Goal: Information Seeking & Learning: Learn about a topic

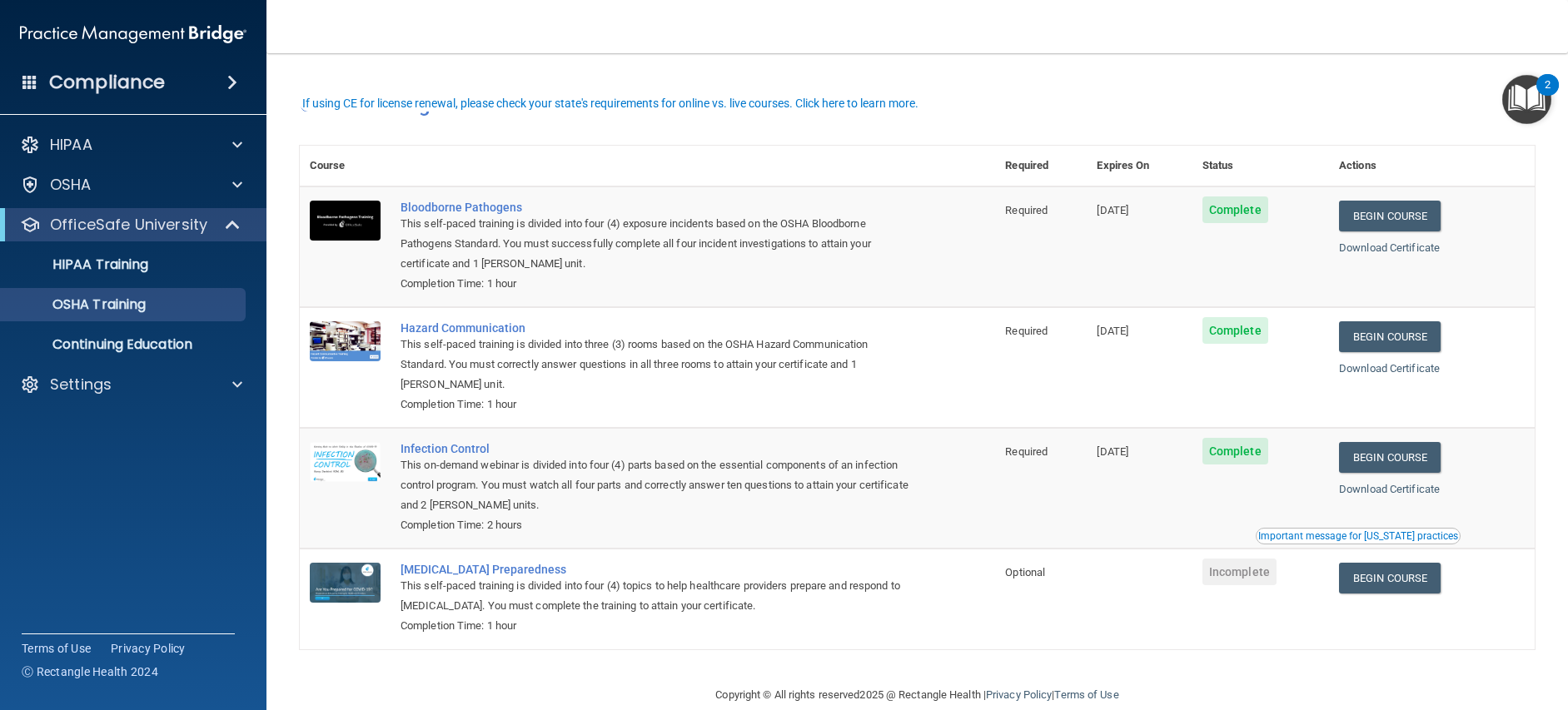
scroll to position [29, 0]
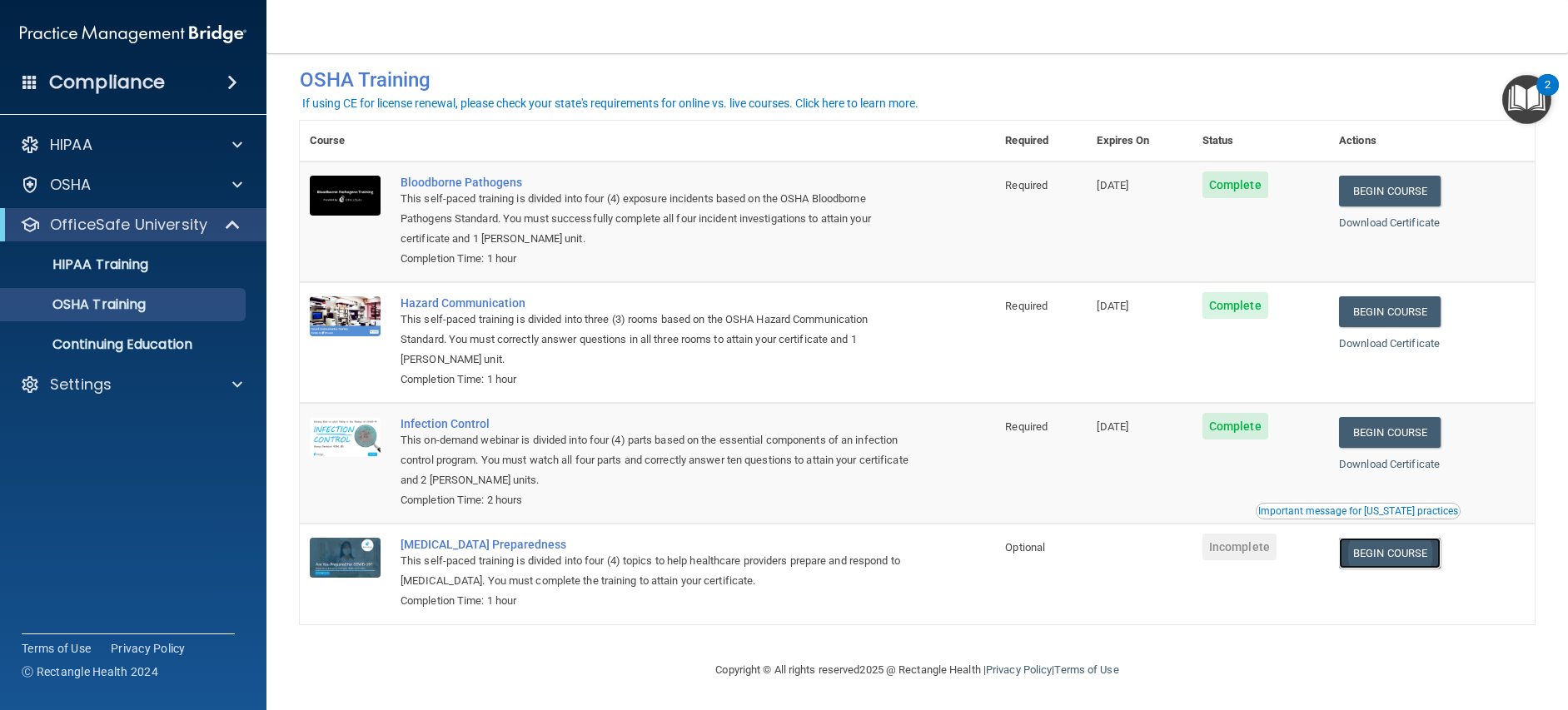
click at [1381, 547] on link "Begin Course" at bounding box center [1390, 553] width 102 height 31
click at [194, 358] on link "Continuing Education" at bounding box center [113, 345] width 262 height 33
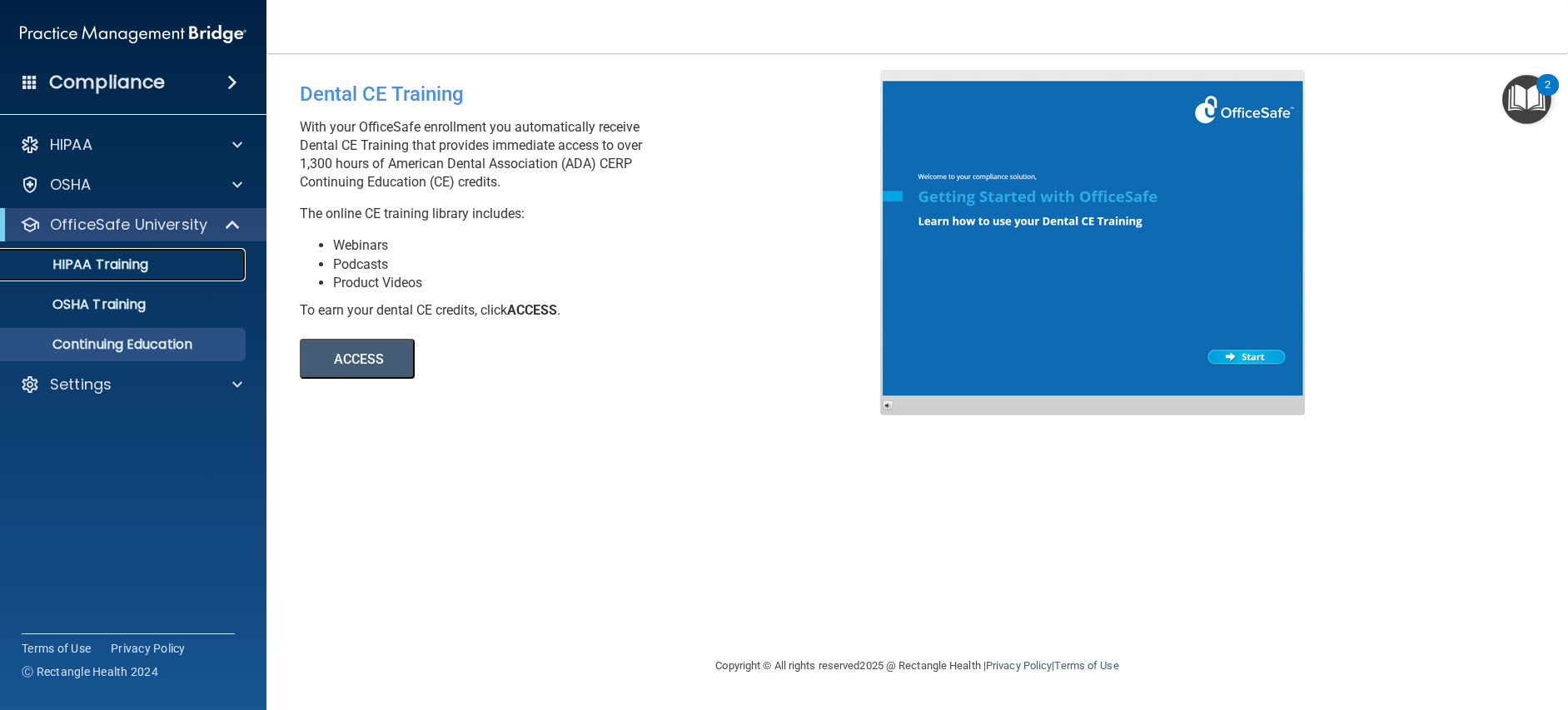
click at [197, 260] on div "HIPAA Training" at bounding box center [124, 265] width 228 height 17
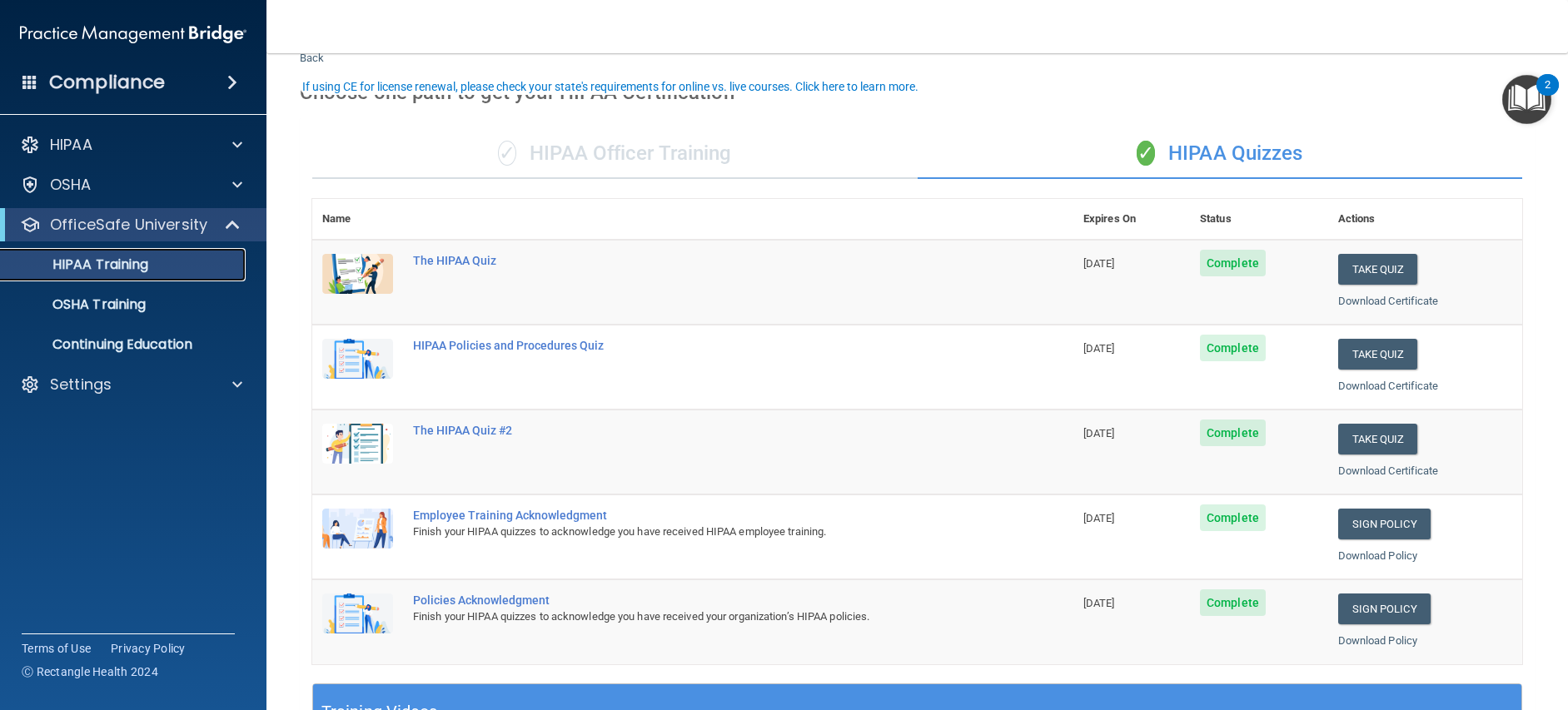
scroll to position [84, 0]
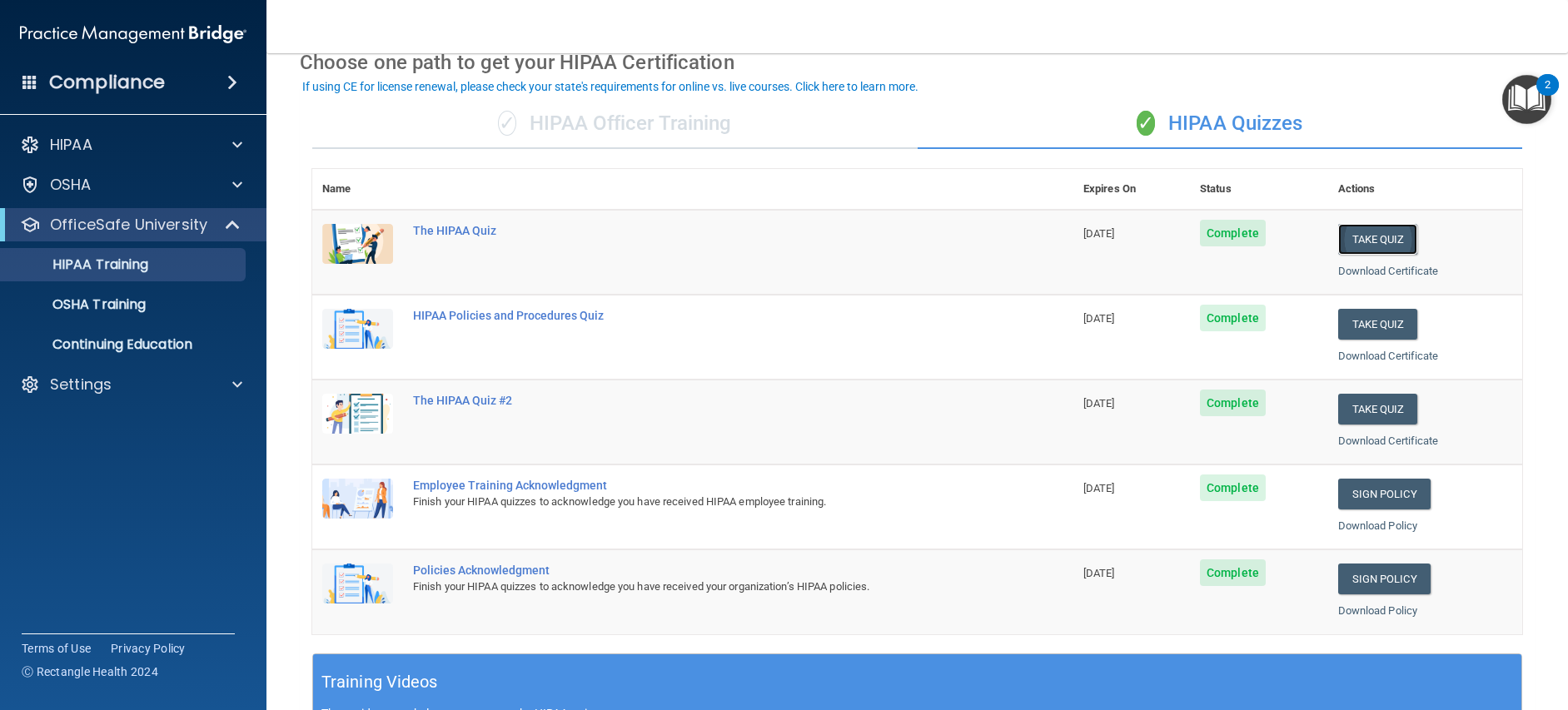
click at [1392, 248] on button "Take Quiz" at bounding box center [1378, 239] width 80 height 31
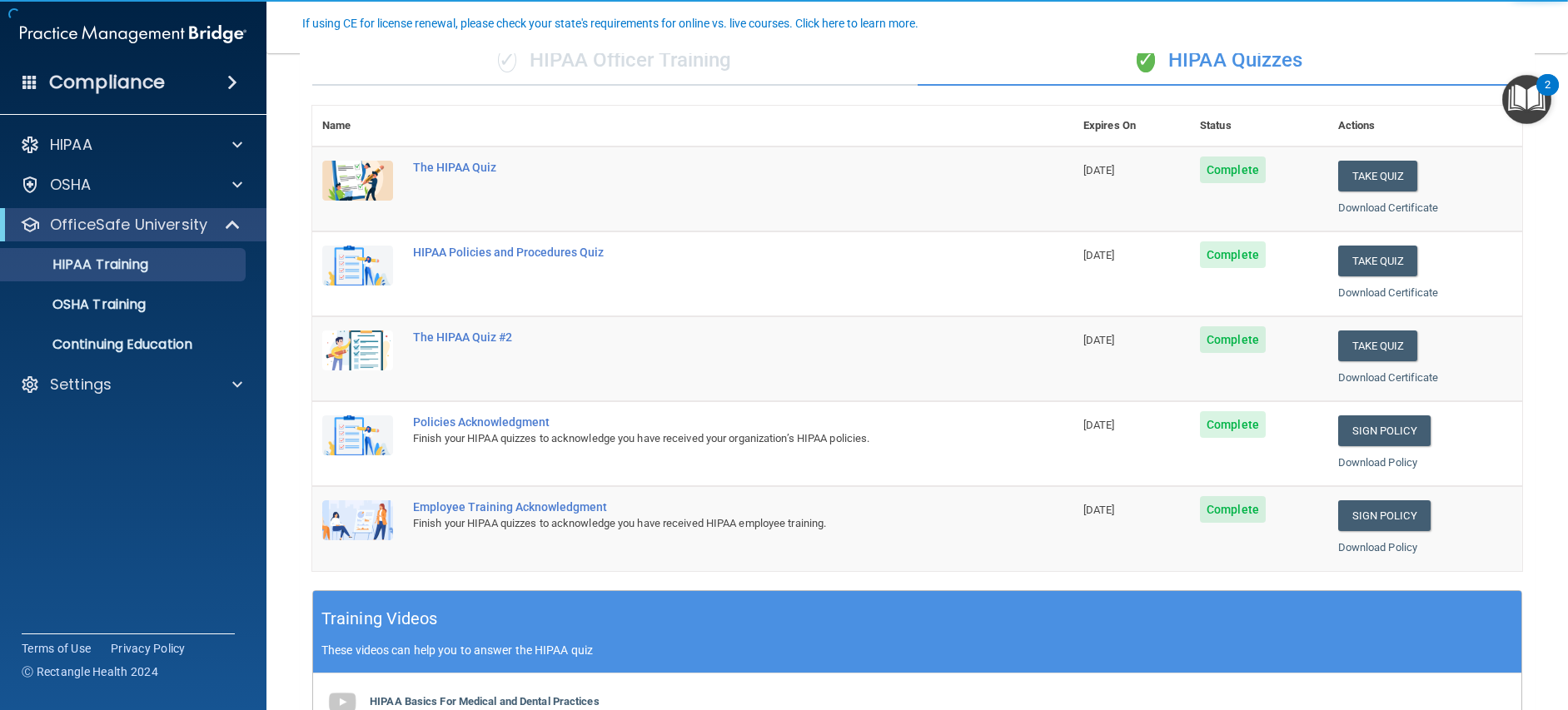
scroll to position [166, 0]
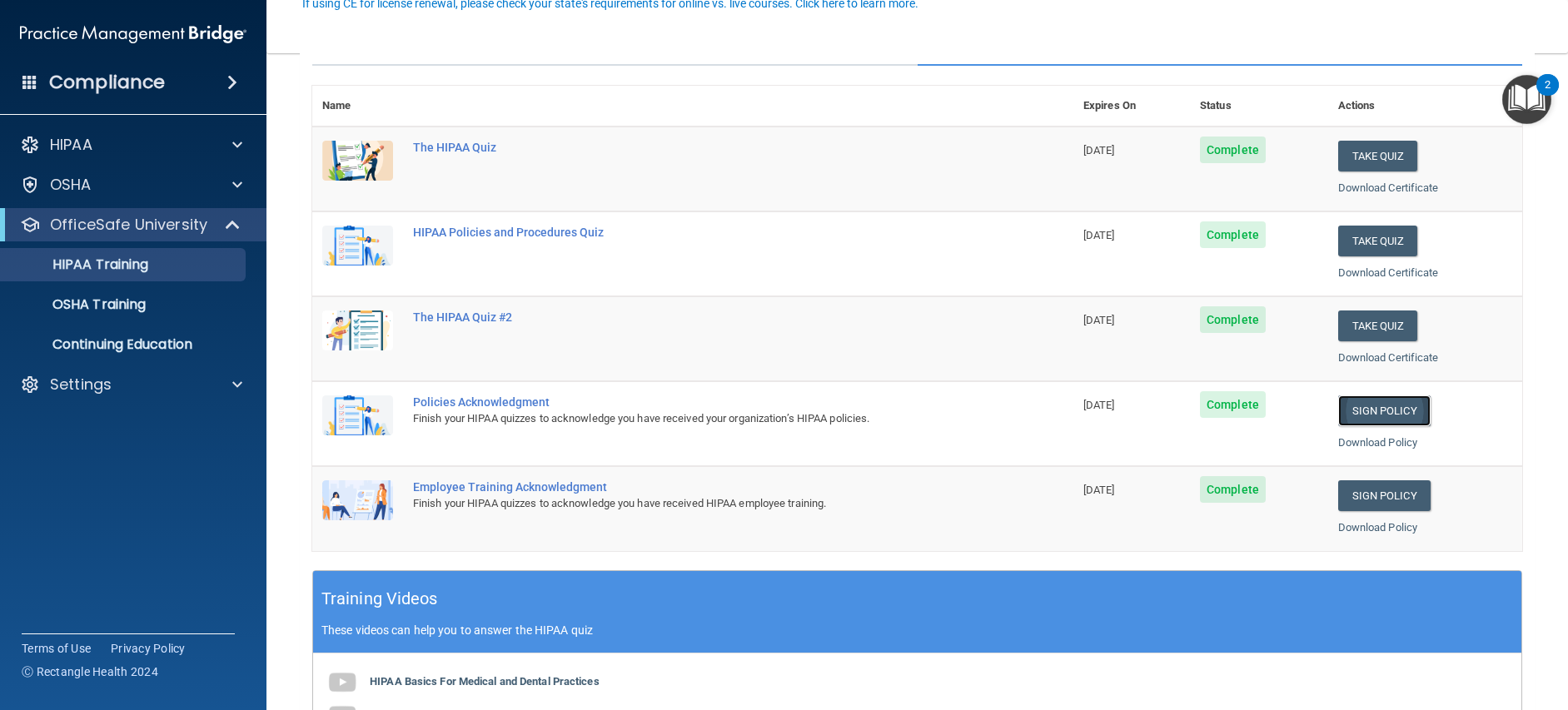
click at [1375, 407] on link "Sign Policy" at bounding box center [1384, 411] width 93 height 31
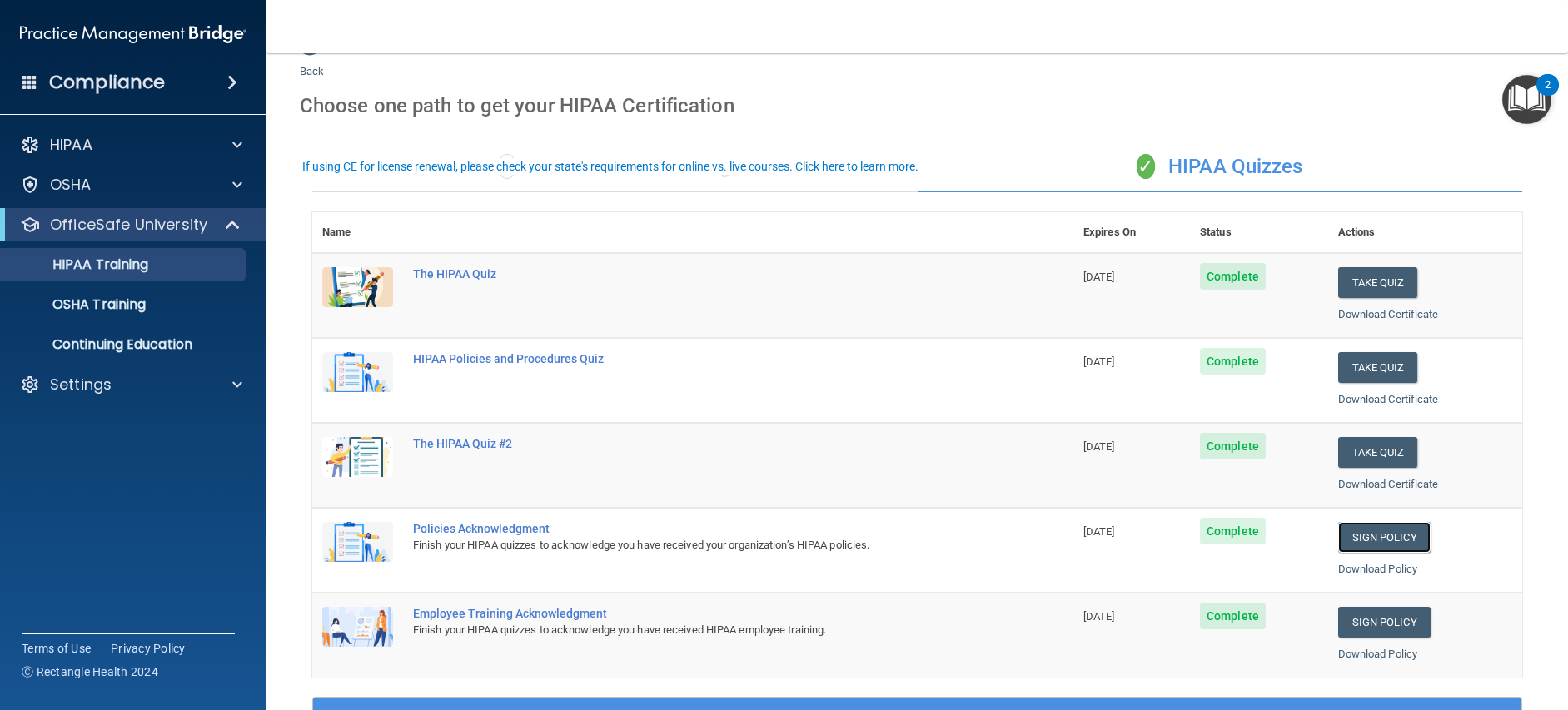
scroll to position [0, 0]
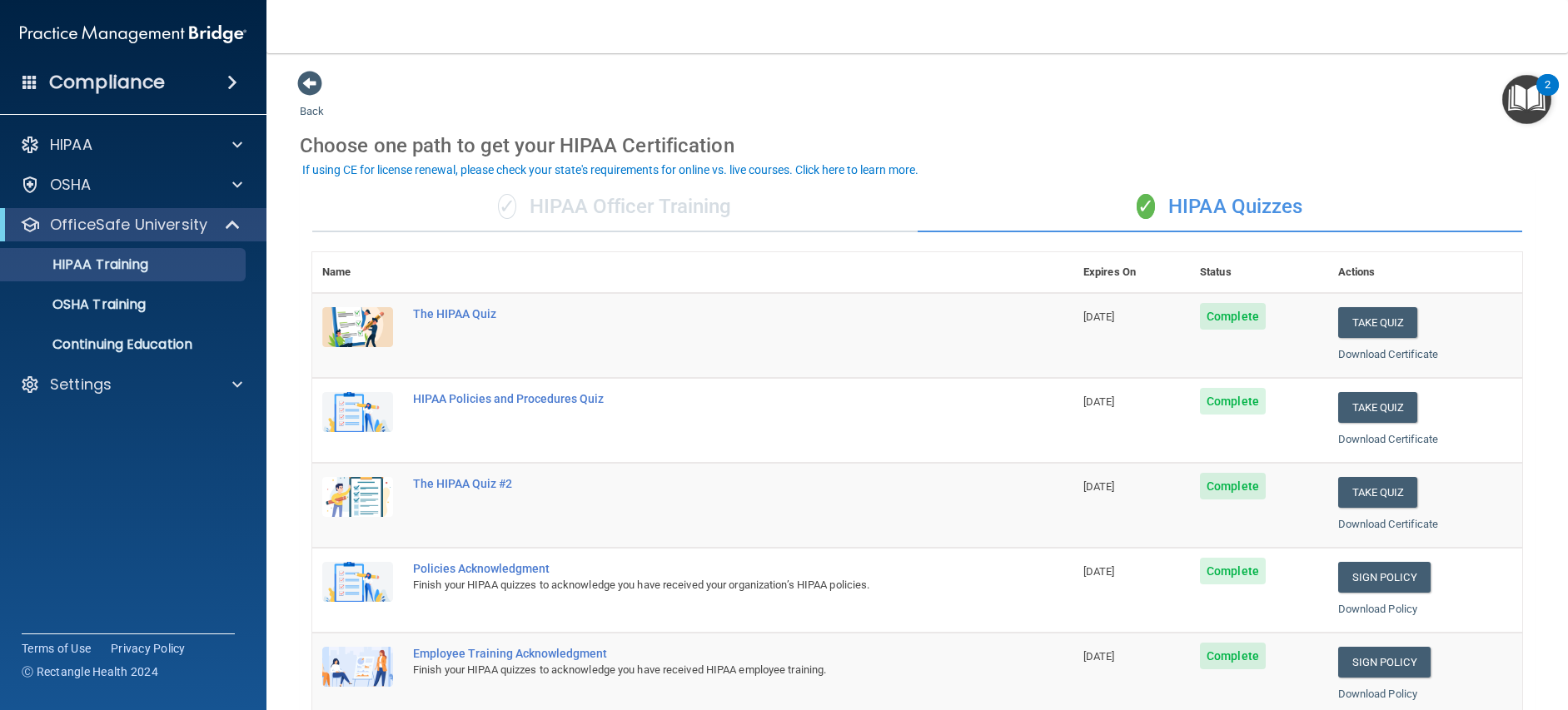
click at [1512, 104] on img "Open Resource Center, 2 new notifications" at bounding box center [1527, 99] width 50 height 49
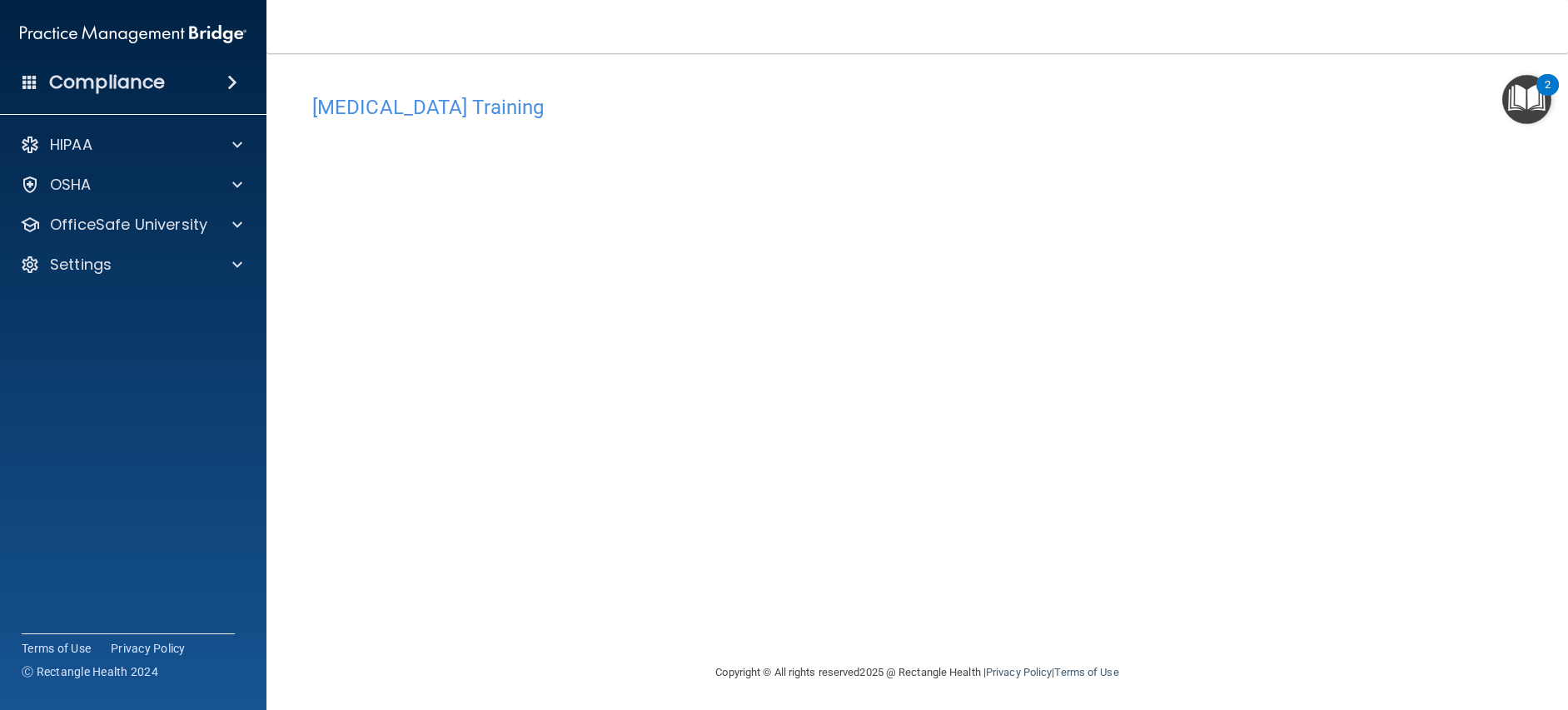
click at [1227, 563] on div "COVID-19 Training This course doesn’t expire until . Are you sure you want to t…" at bounding box center [917, 374] width 1235 height 576
click at [194, 222] on p "OfficeSafe University" at bounding box center [129, 225] width 158 height 20
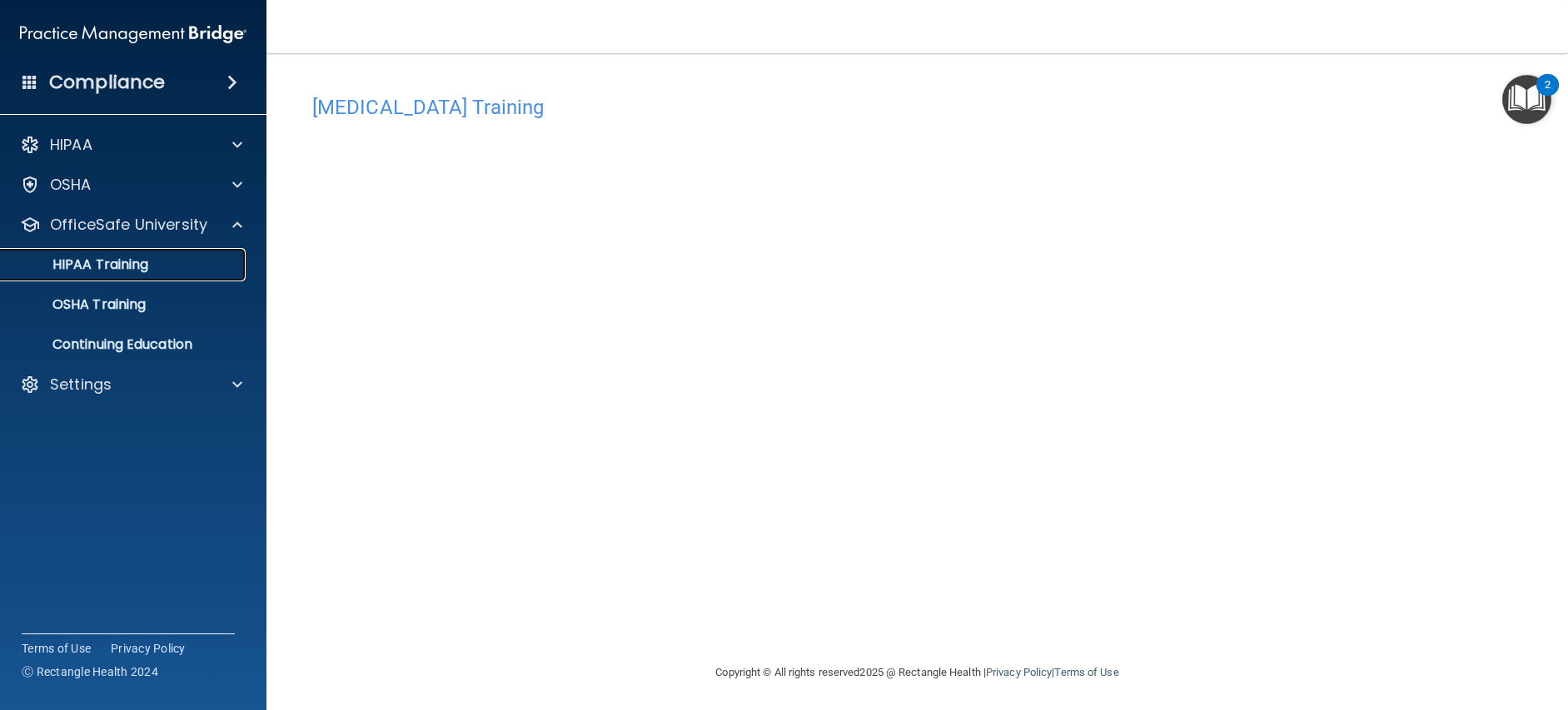
click at [185, 265] on div "HIPAA Training" at bounding box center [124, 265] width 228 height 17
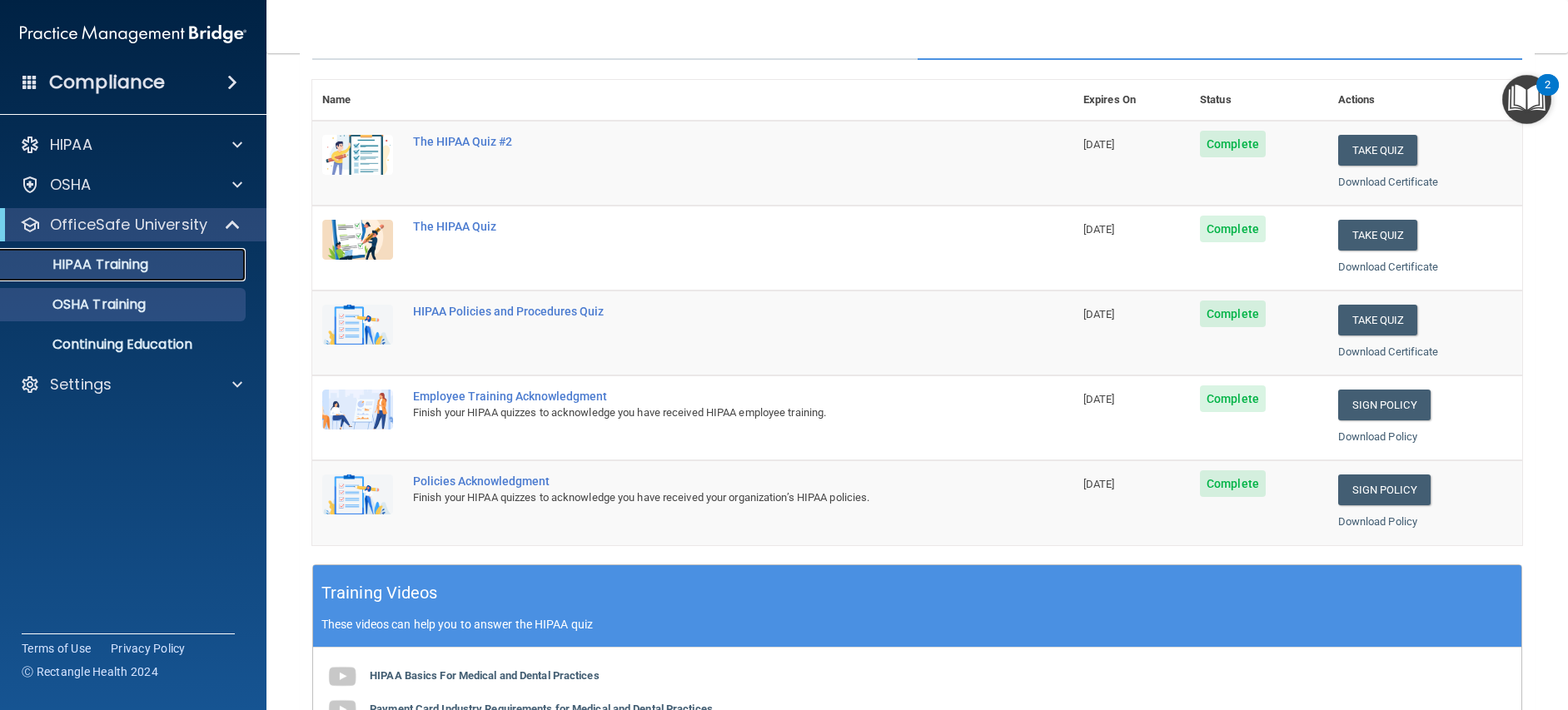
scroll to position [128, 0]
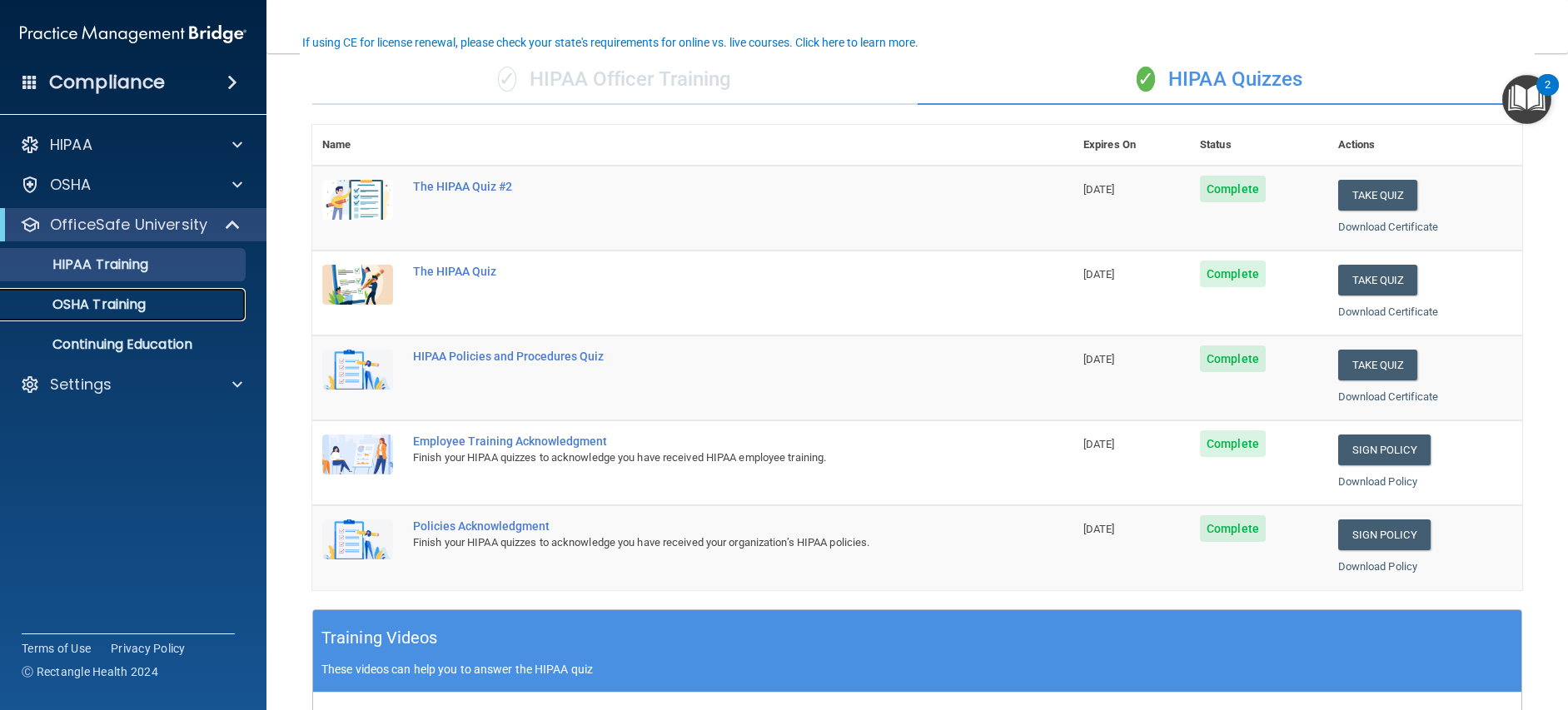
click at [207, 297] on div "OSHA Training" at bounding box center [124, 304] width 228 height 17
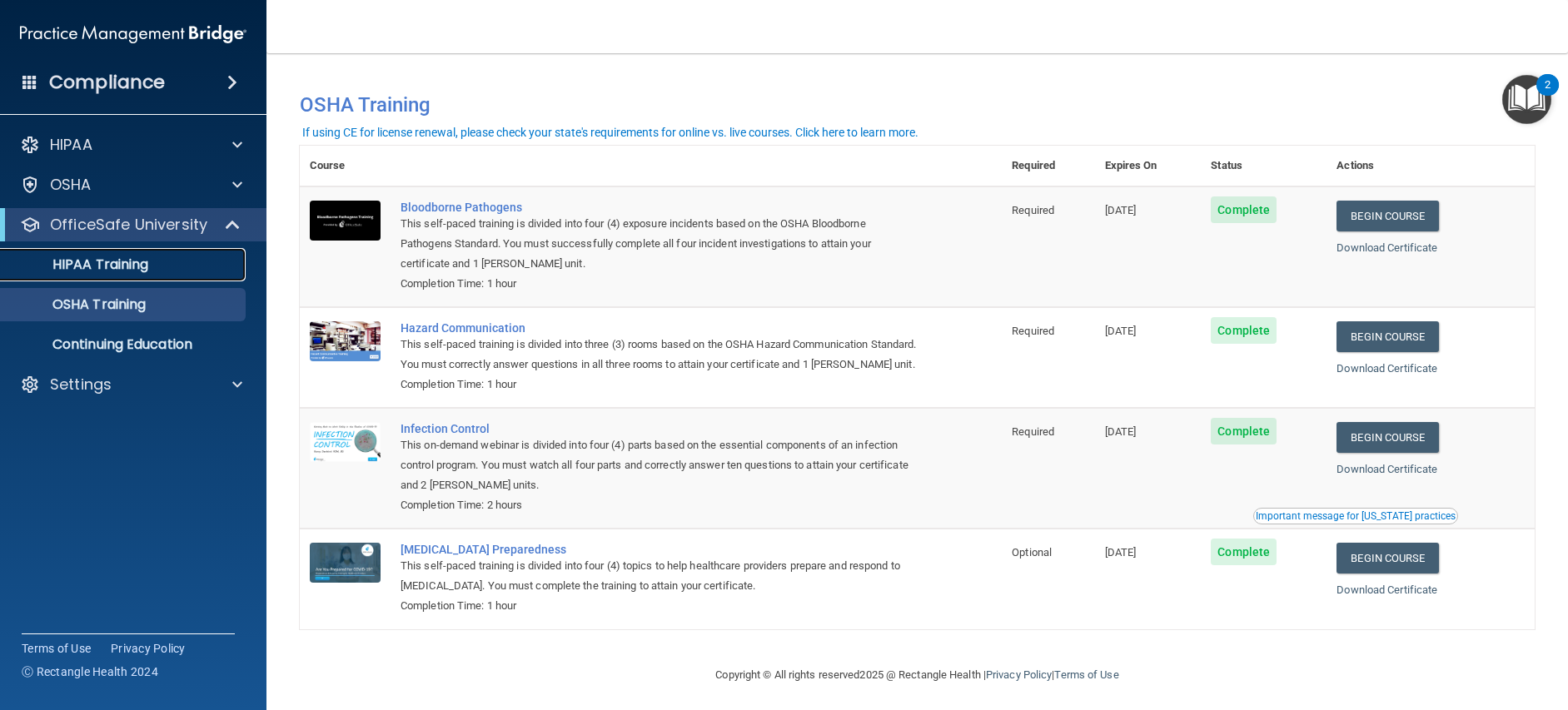
click at [124, 267] on p "HIPAA Training" at bounding box center [79, 265] width 138 height 17
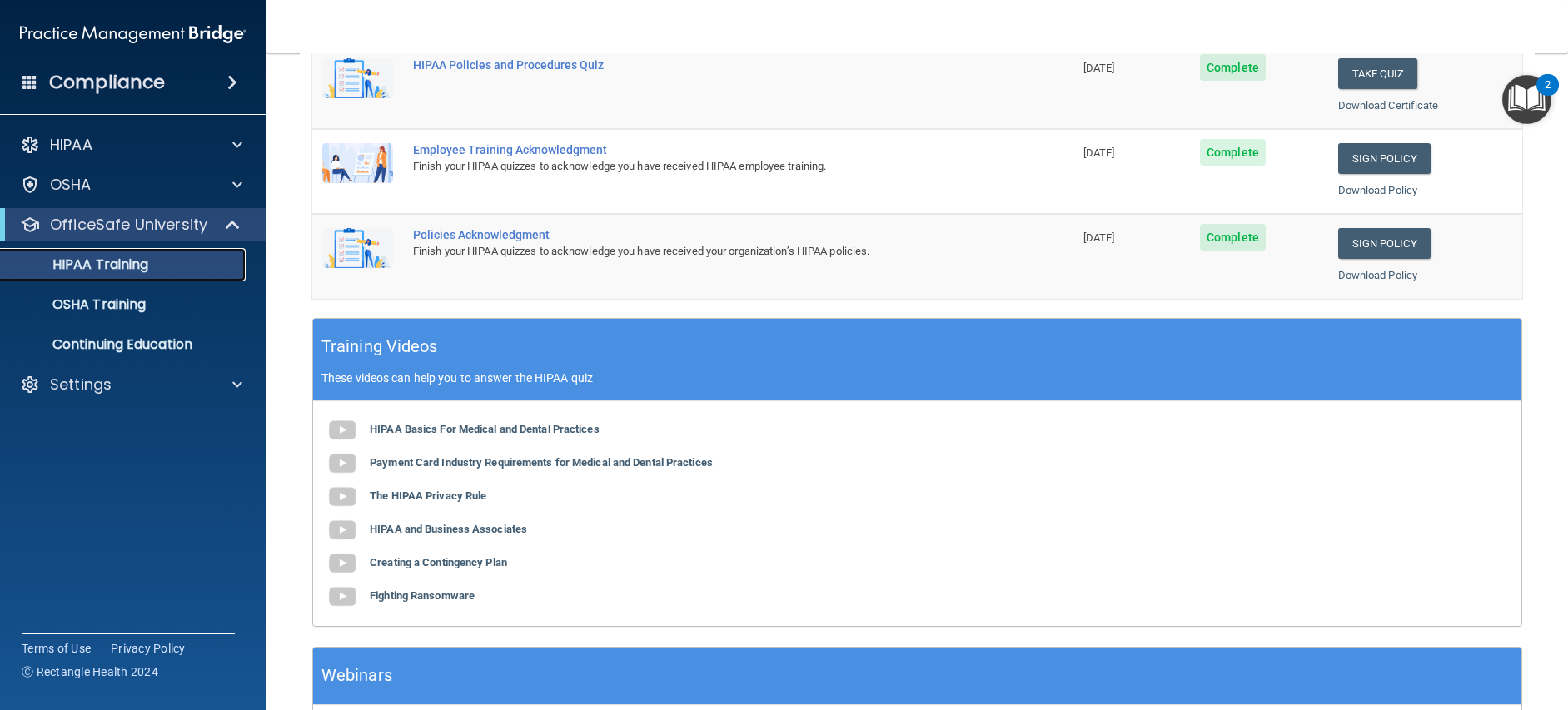
scroll to position [544, 0]
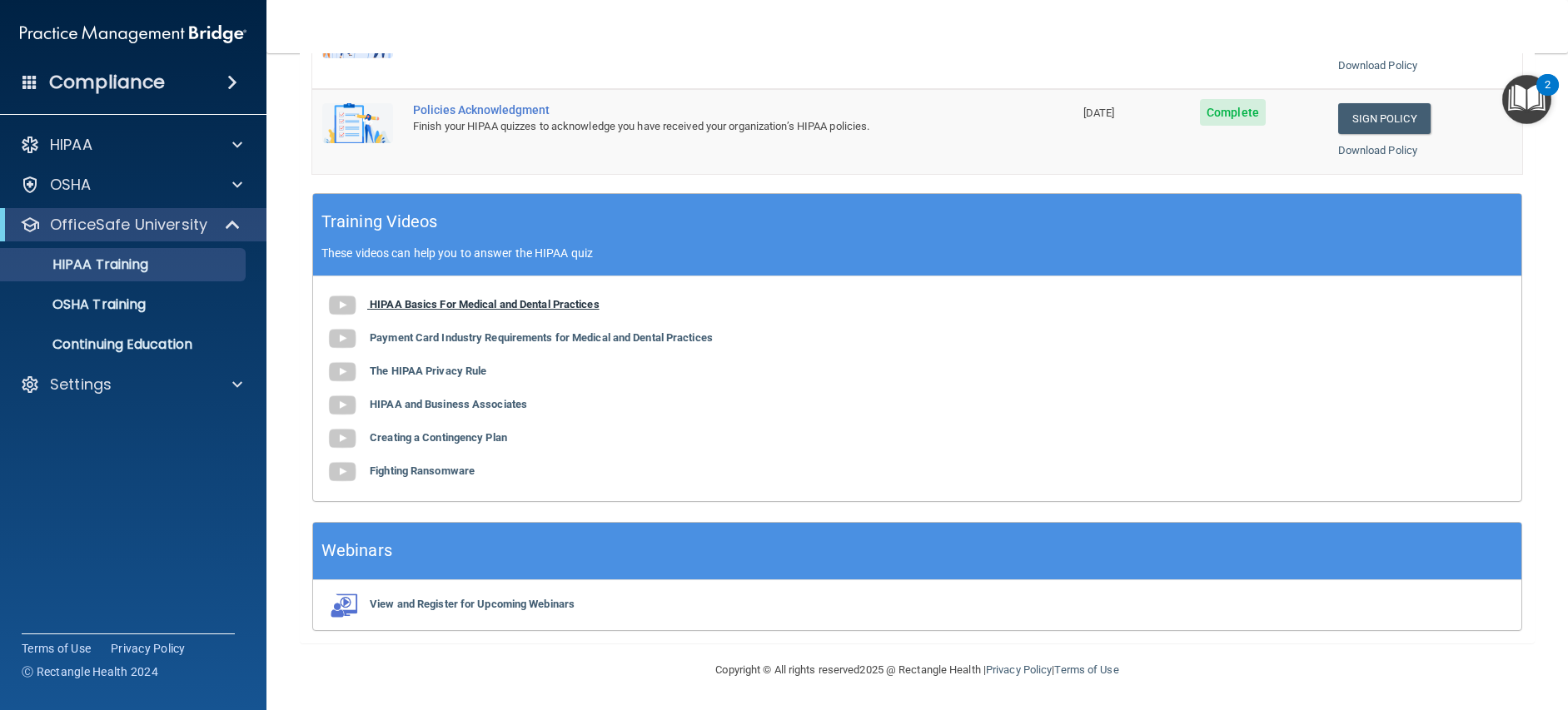
click at [546, 303] on b "HIPAA Basics For Medical and Dental Practices" at bounding box center [484, 304] width 230 height 13
click at [128, 317] on link "OSHA Training" at bounding box center [113, 304] width 262 height 33
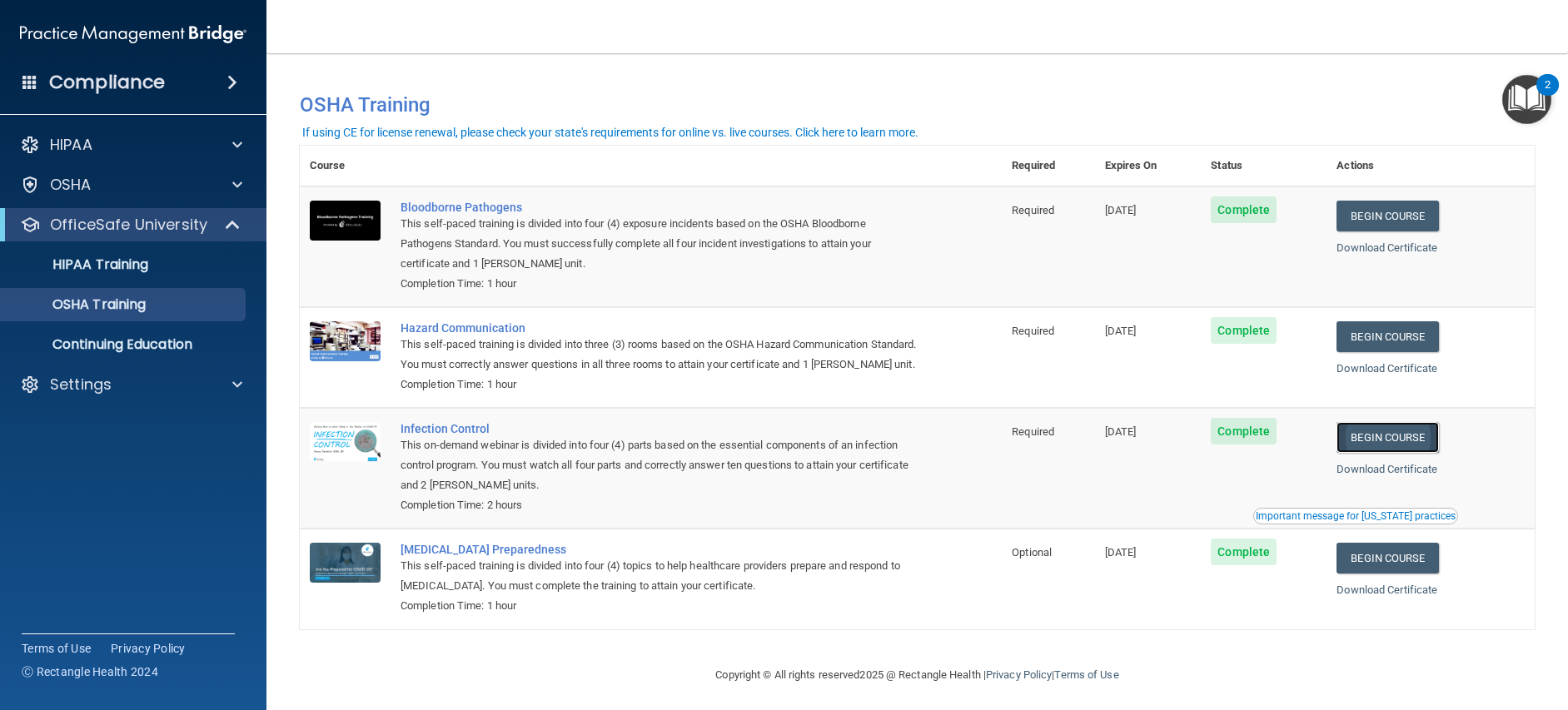
click at [1400, 453] on link "Begin Course" at bounding box center [1387, 437] width 102 height 31
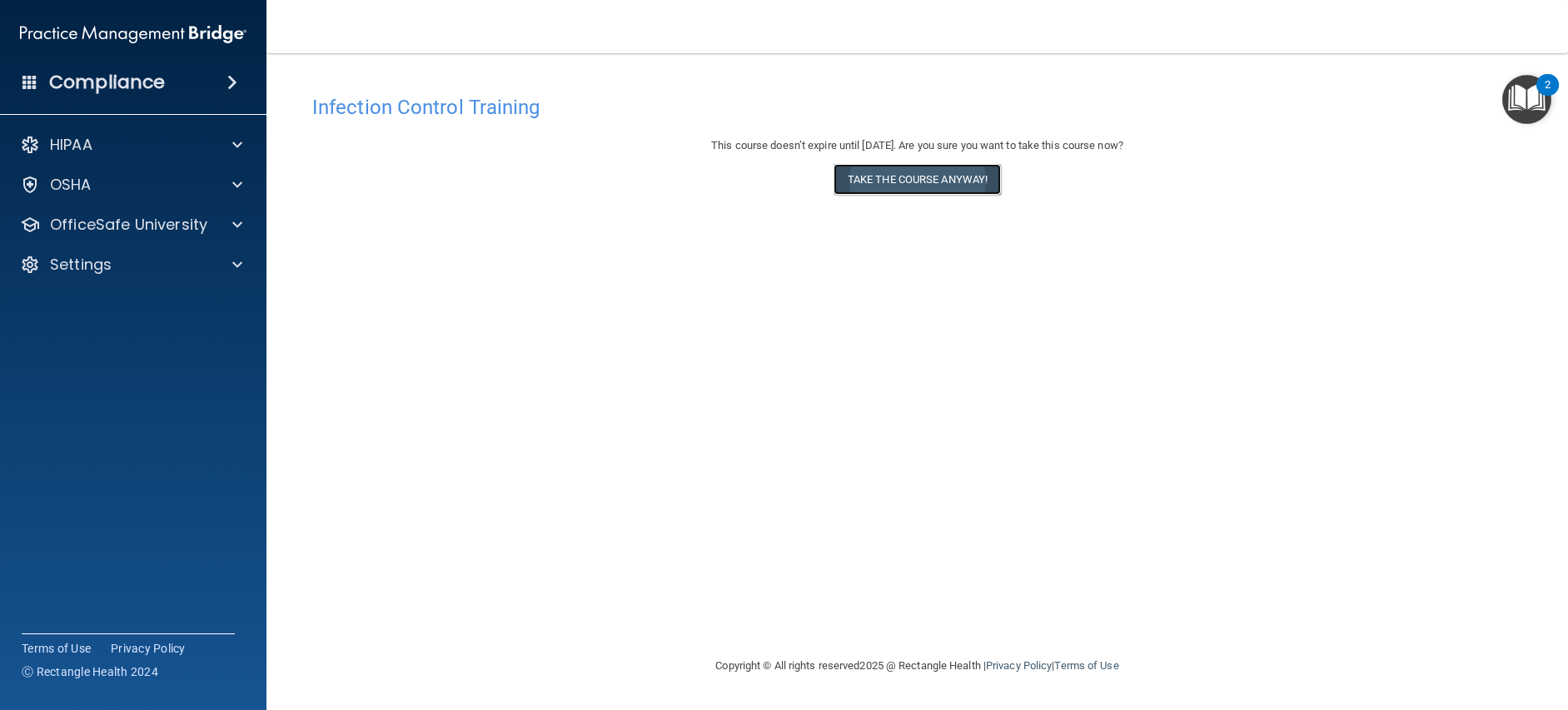
click at [978, 188] on button "Take the course anyway!" at bounding box center [917, 179] width 167 height 31
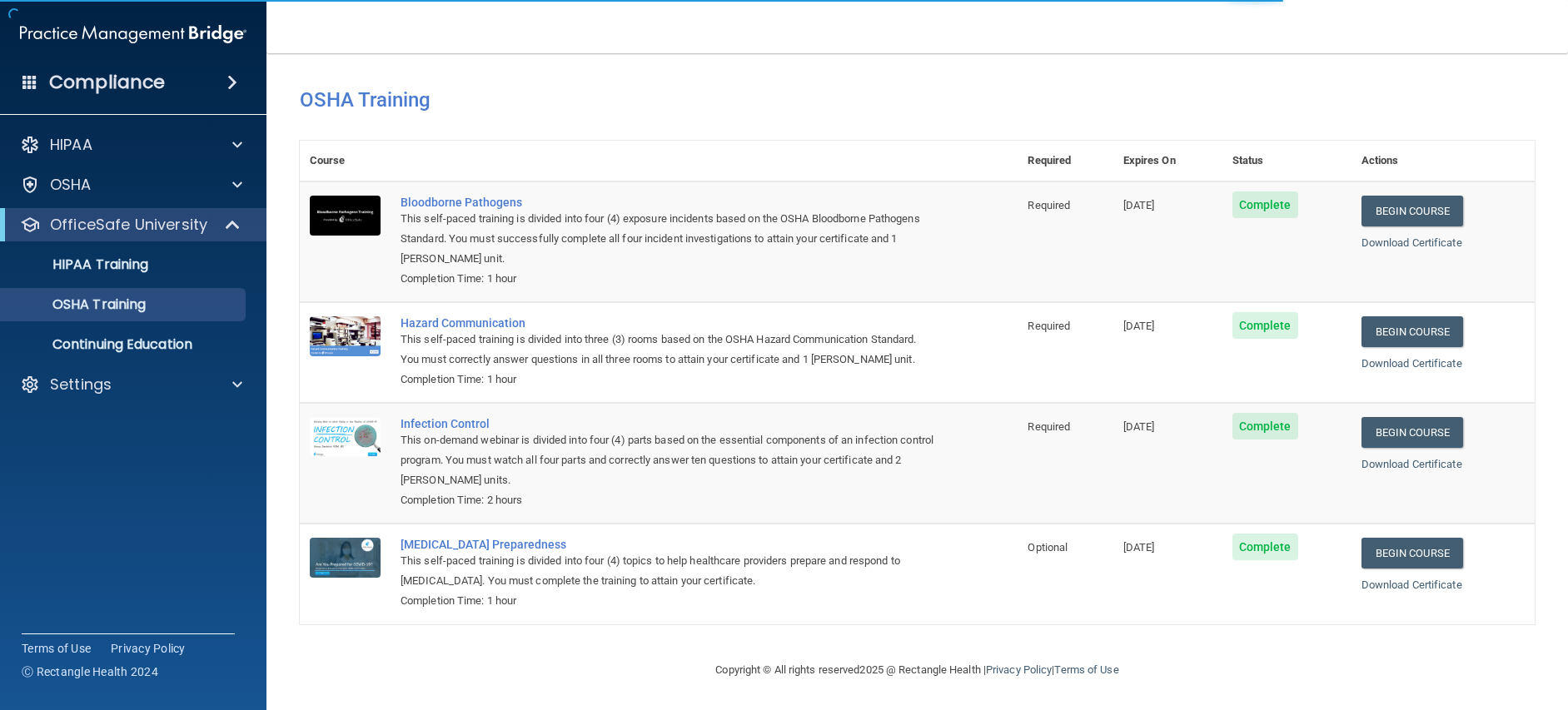
scroll to position [29, 0]
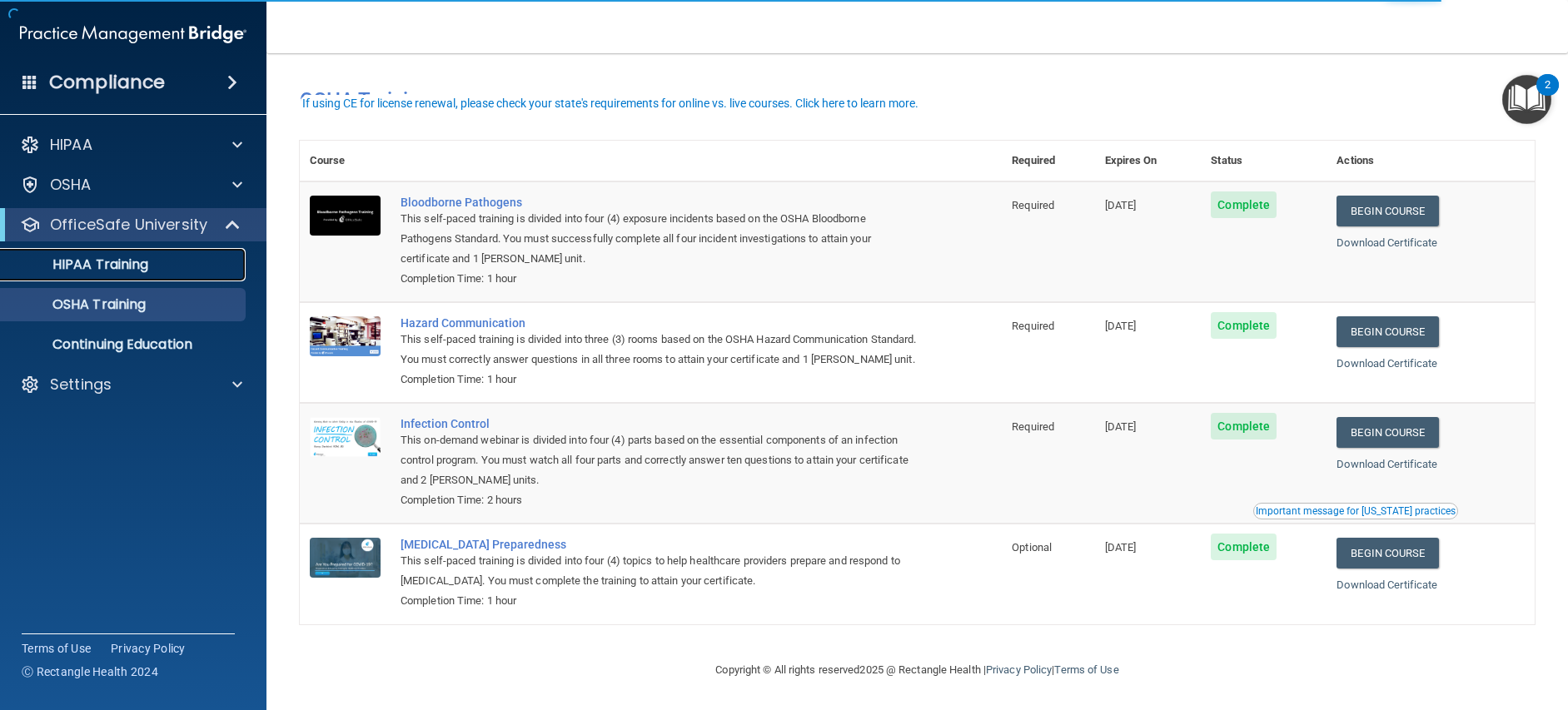
click at [59, 274] on link "HIPAA Training" at bounding box center [113, 265] width 262 height 33
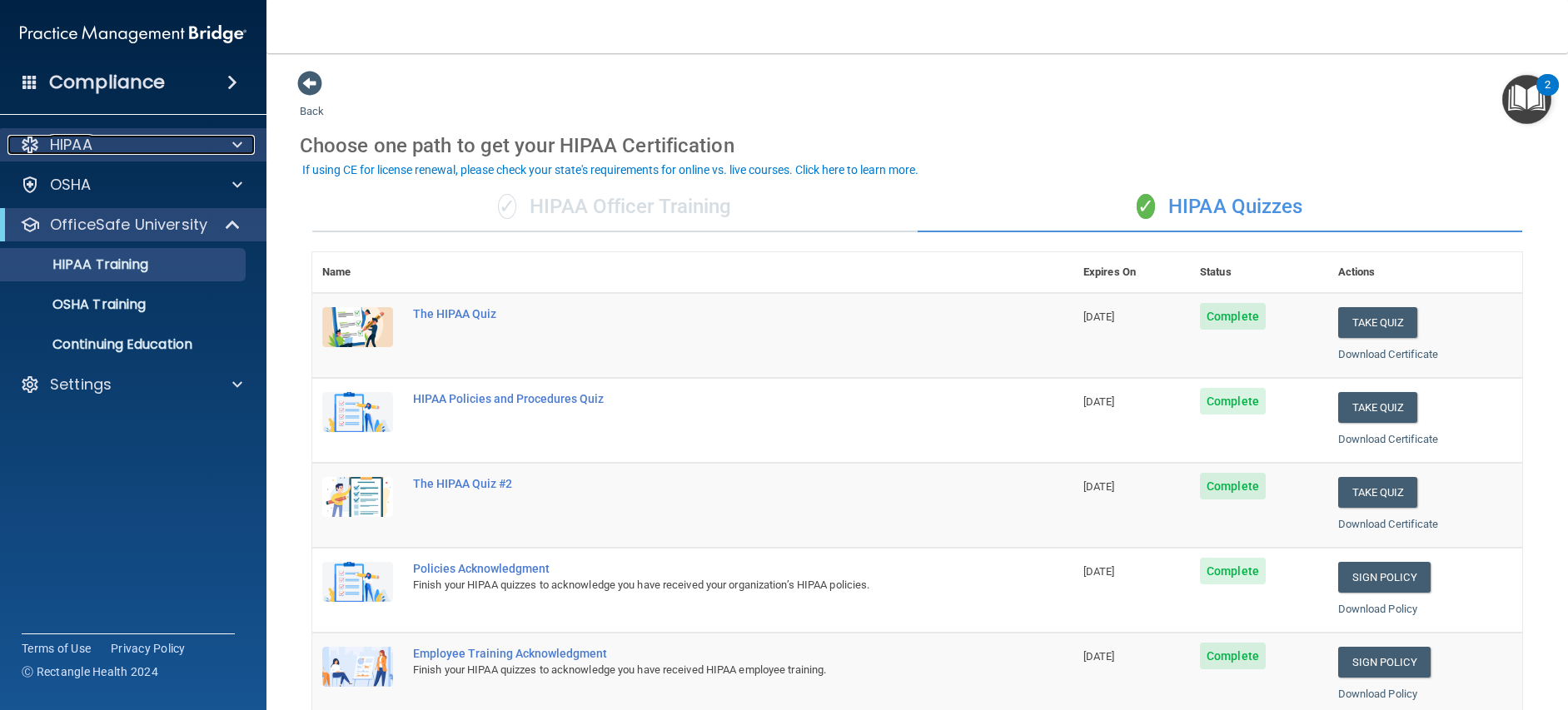
click at [200, 139] on div "HIPAA" at bounding box center [110, 145] width 206 height 20
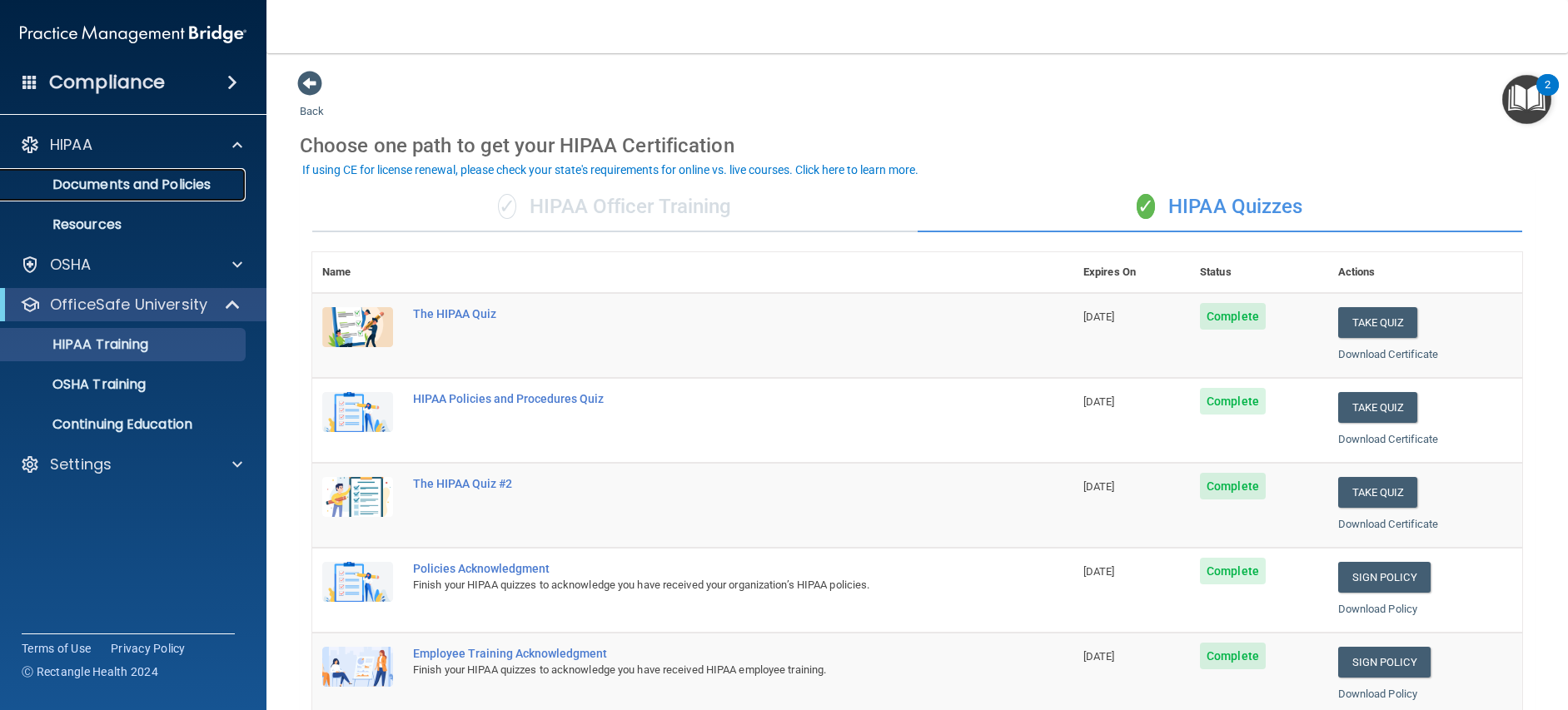
click at [181, 182] on p "Documents and Policies" at bounding box center [124, 184] width 228 height 17
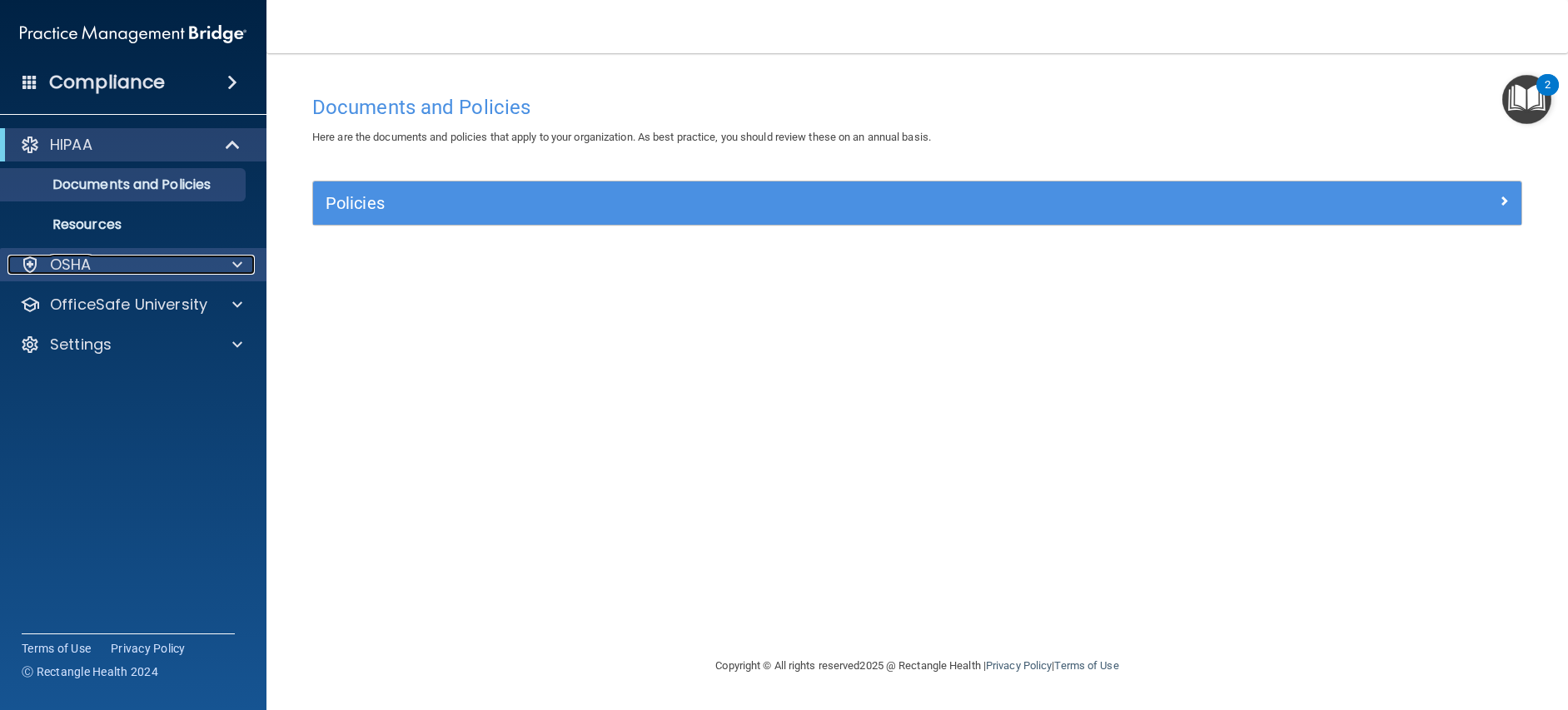
click at [147, 261] on div "OSHA" at bounding box center [110, 265] width 206 height 20
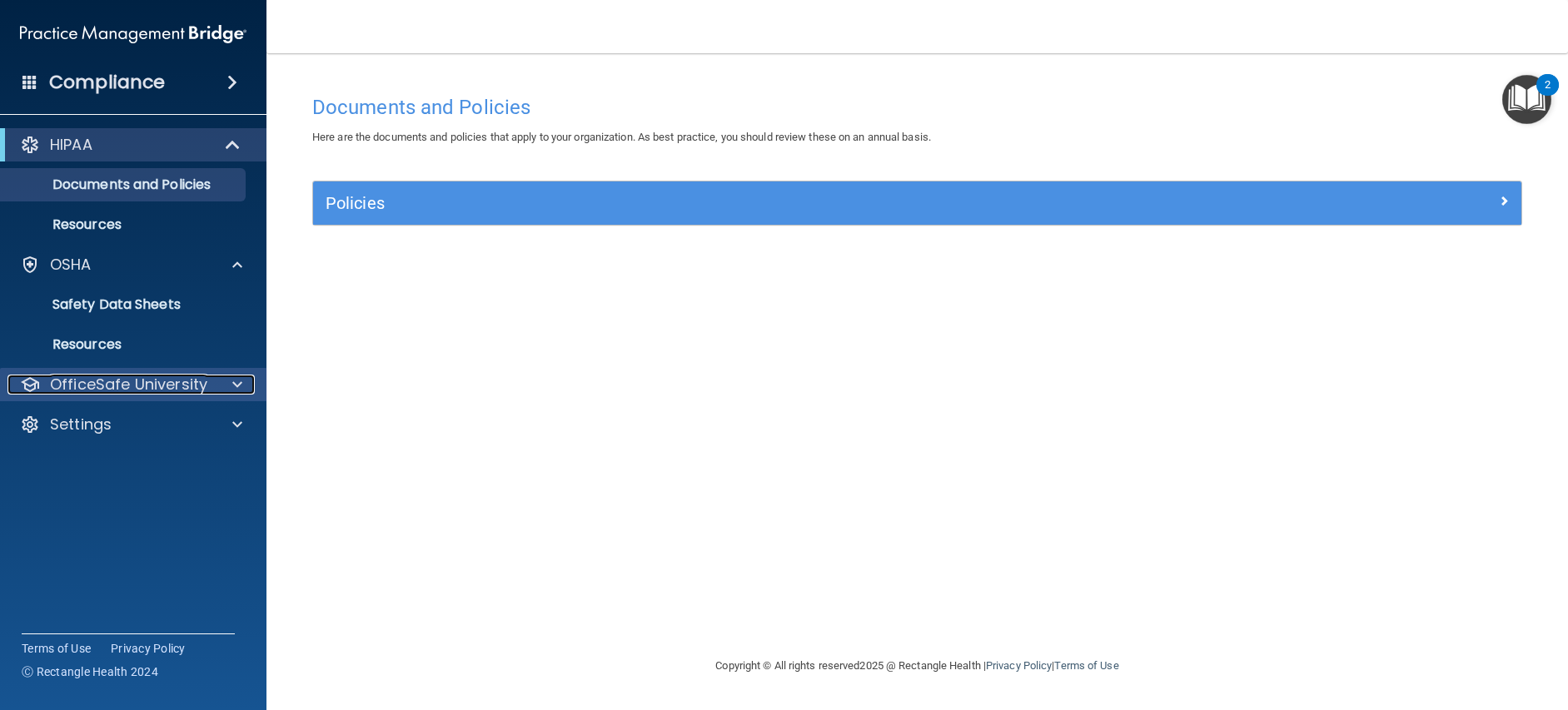
click at [149, 391] on p "OfficeSafe University" at bounding box center [129, 384] width 158 height 20
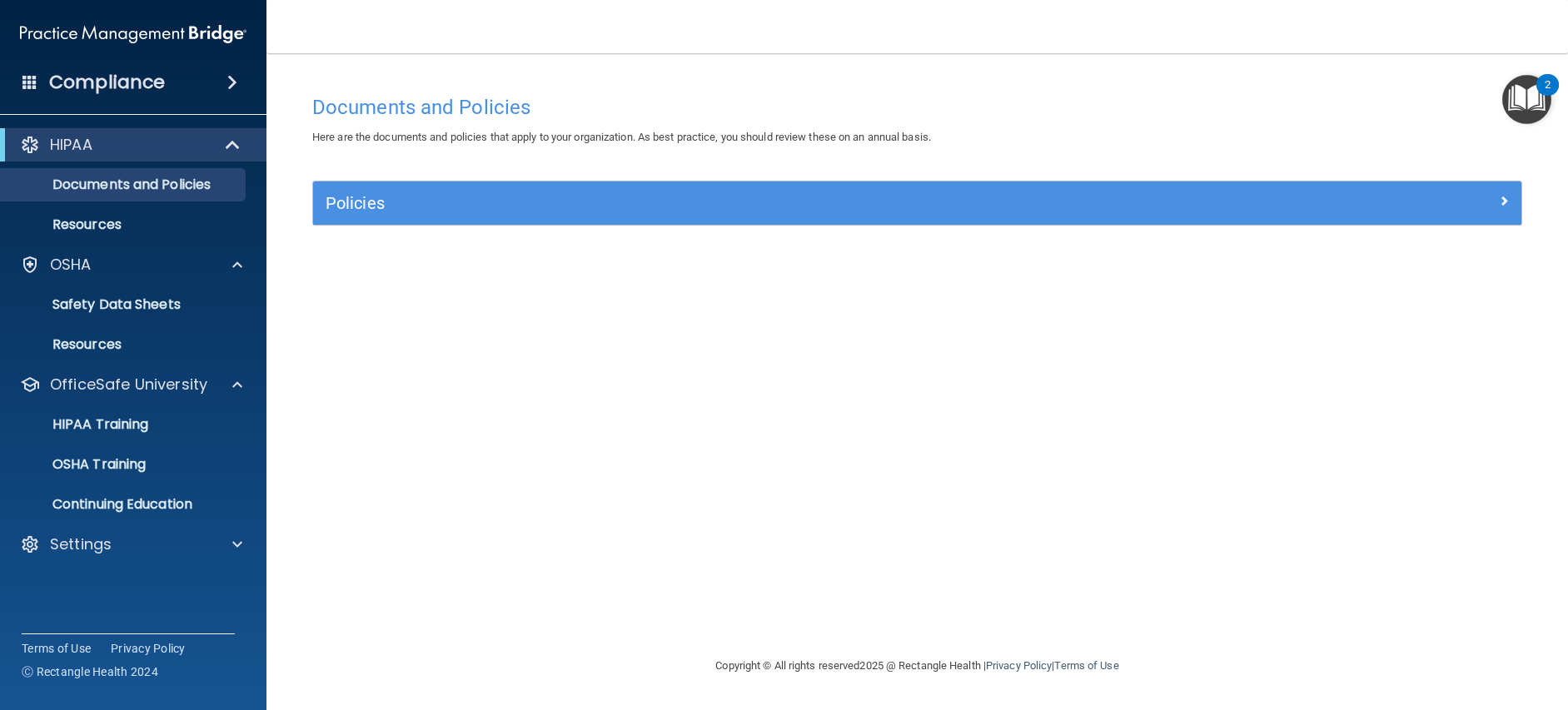
click at [478, 475] on div "Documents and Policies Here are the documents and policies that apply to your o…" at bounding box center [917, 371] width 1235 height 570
click at [484, 348] on div "Documents and Policies Here are the documents and policies that apply to your o…" at bounding box center [917, 371] width 1235 height 570
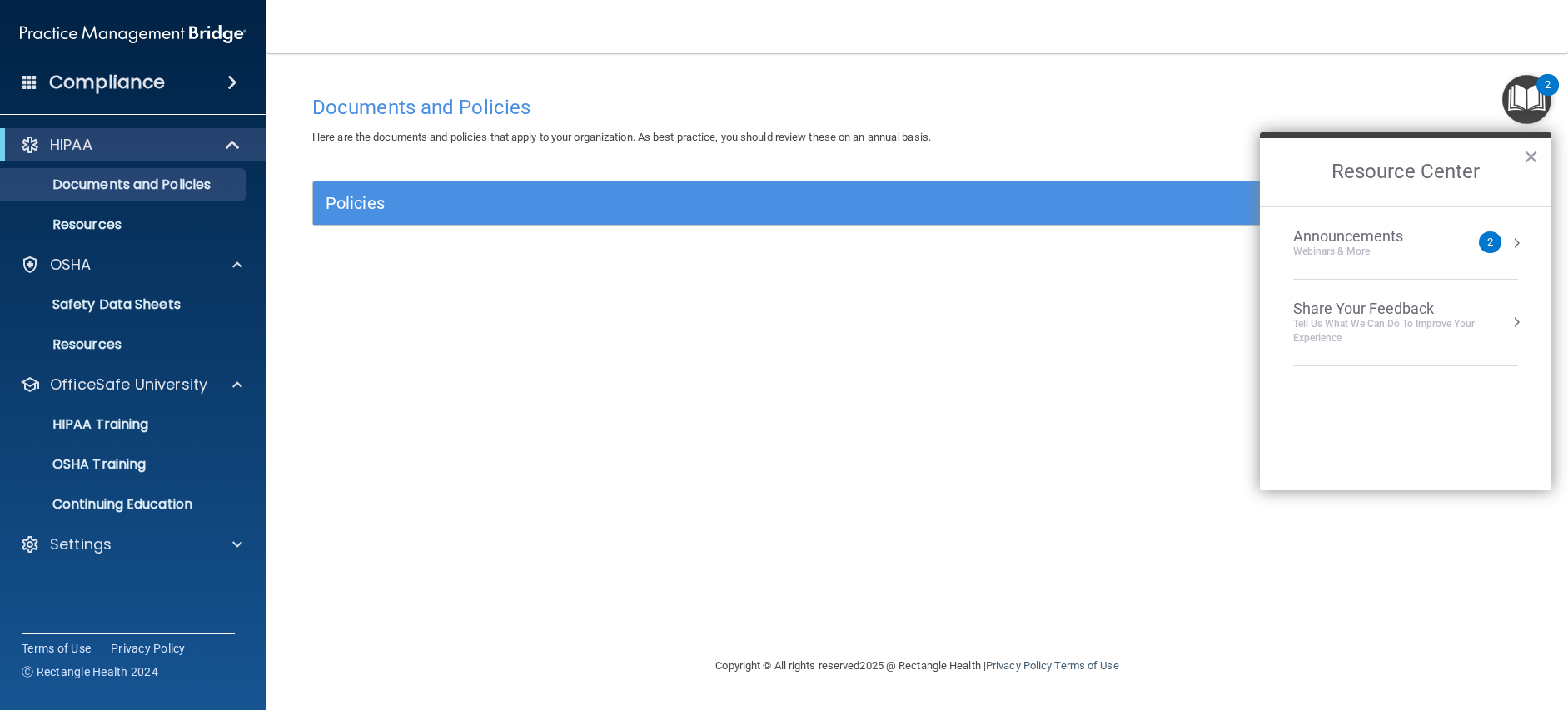
click at [386, 326] on div "Documents and Policies Here are the documents and policies that apply to your o…" at bounding box center [917, 371] width 1235 height 570
click at [92, 195] on link "Documents and Policies" at bounding box center [113, 184] width 262 height 33
click at [1533, 162] on button "×" at bounding box center [1531, 157] width 16 height 27
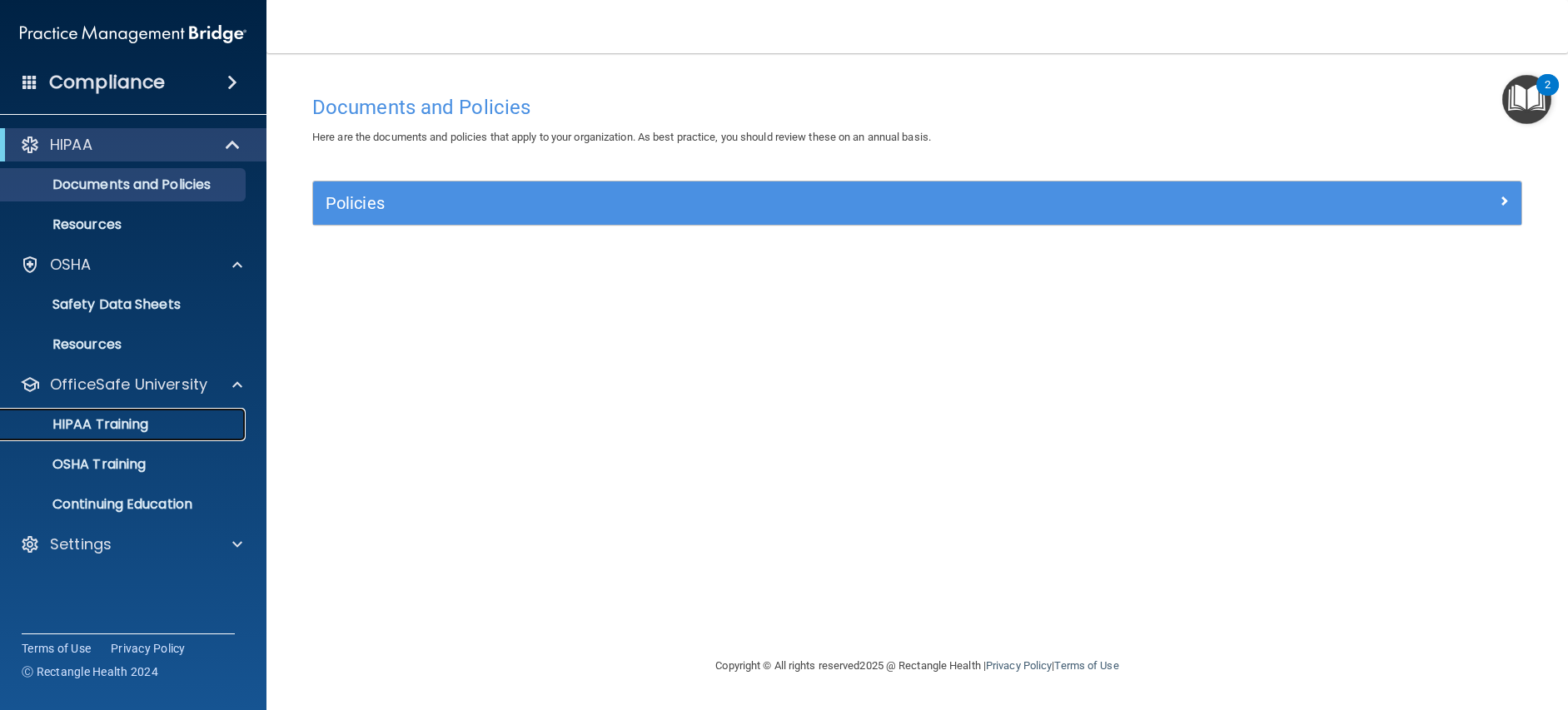
click at [131, 426] on p "HIPAA Training" at bounding box center [79, 425] width 138 height 17
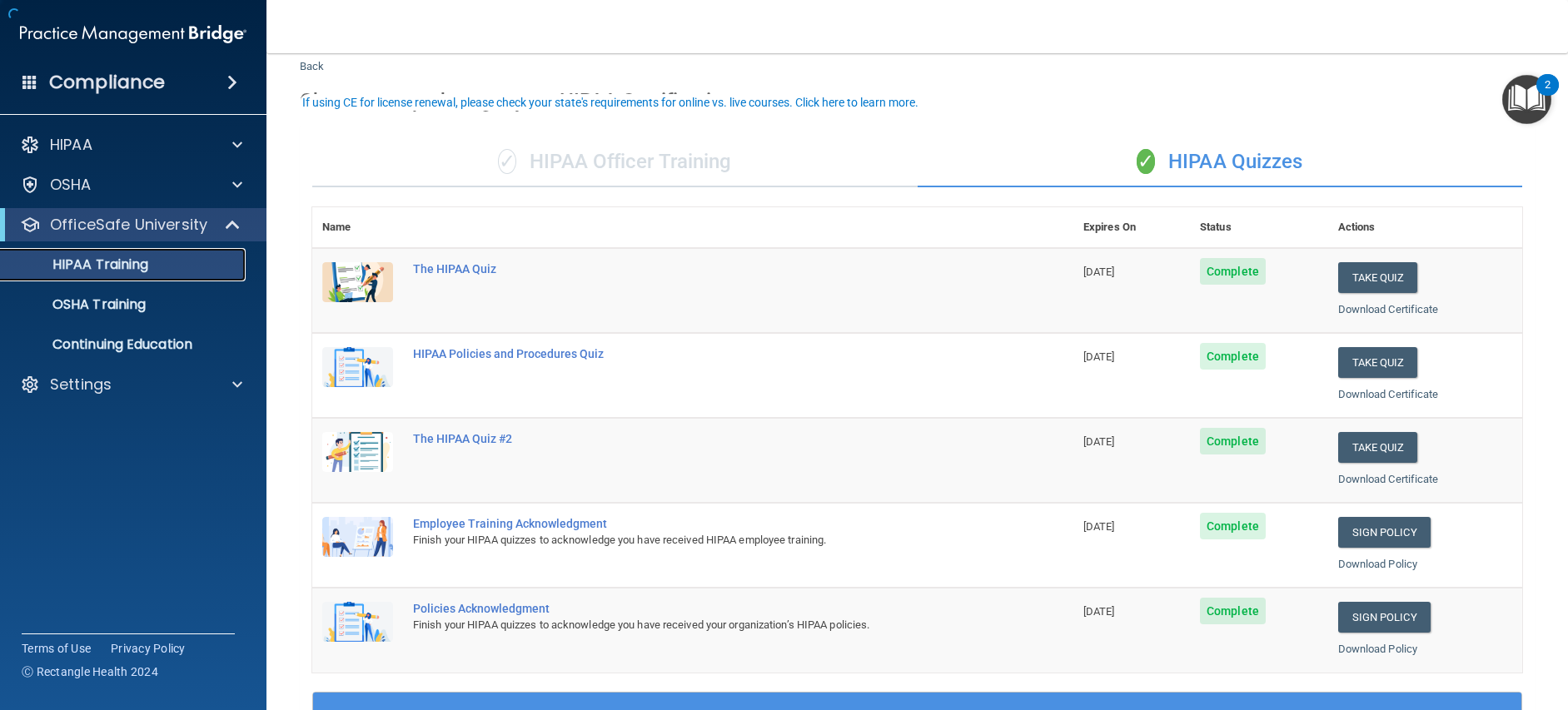
scroll to position [84, 0]
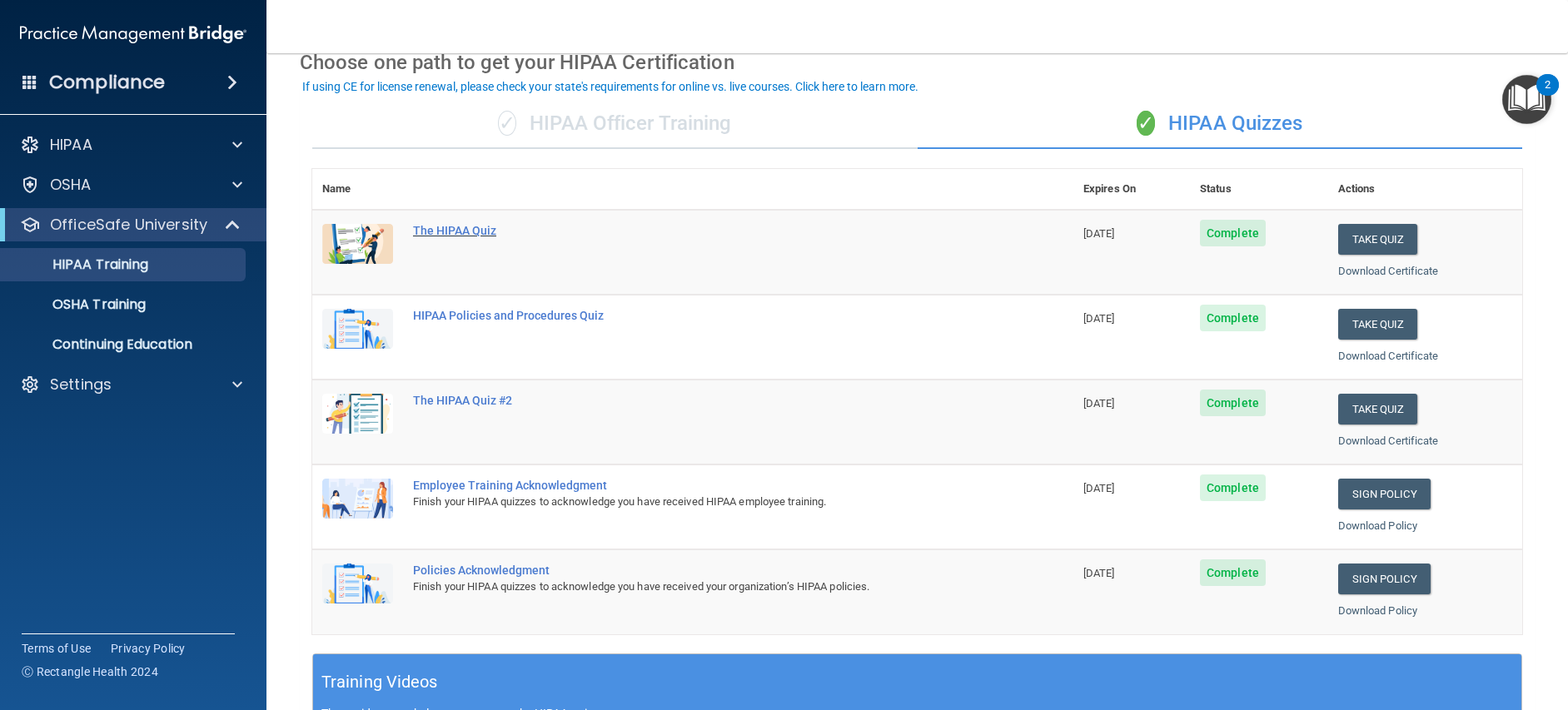
click at [457, 228] on div "The HIPAA Quiz" at bounding box center [701, 230] width 577 height 13
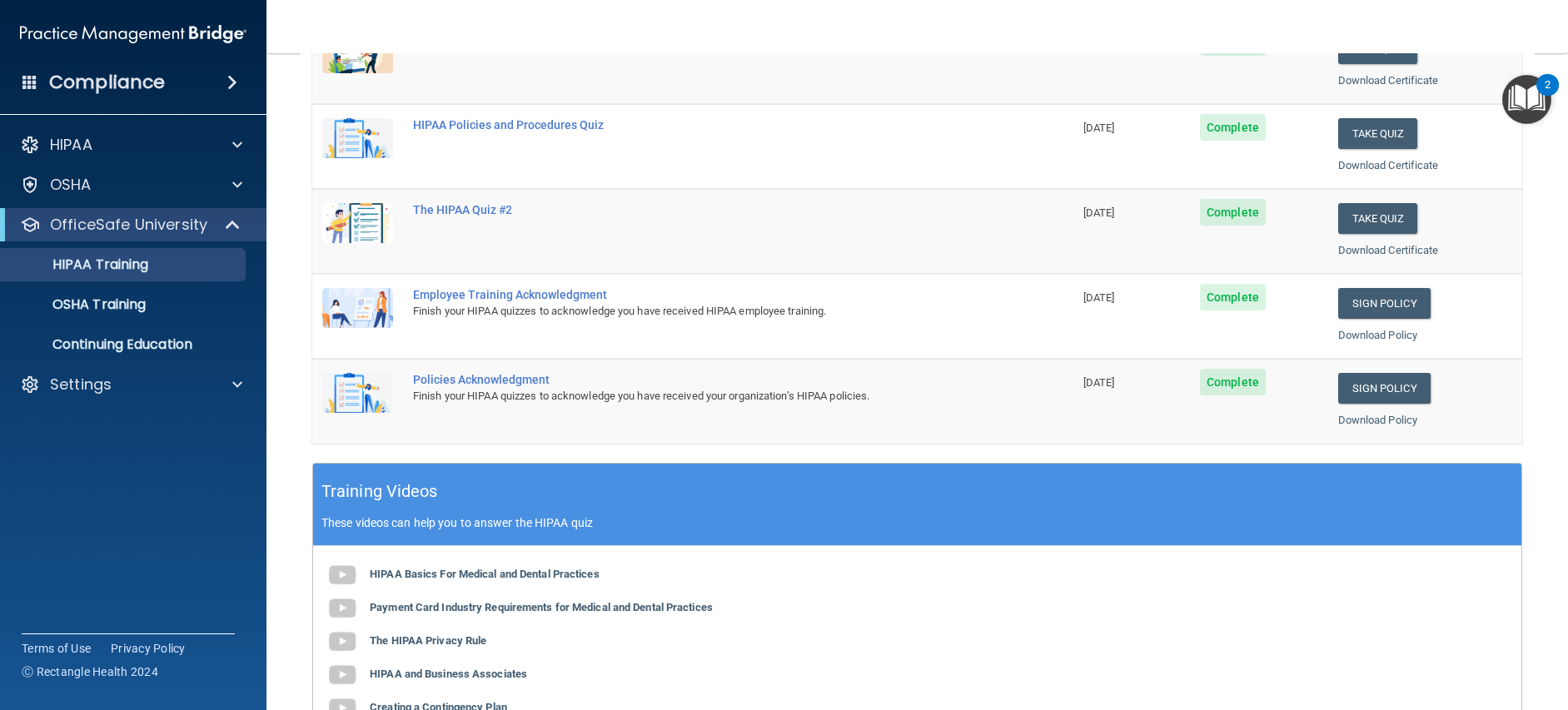
scroll to position [499, 0]
